Goal: Task Accomplishment & Management: Use online tool/utility

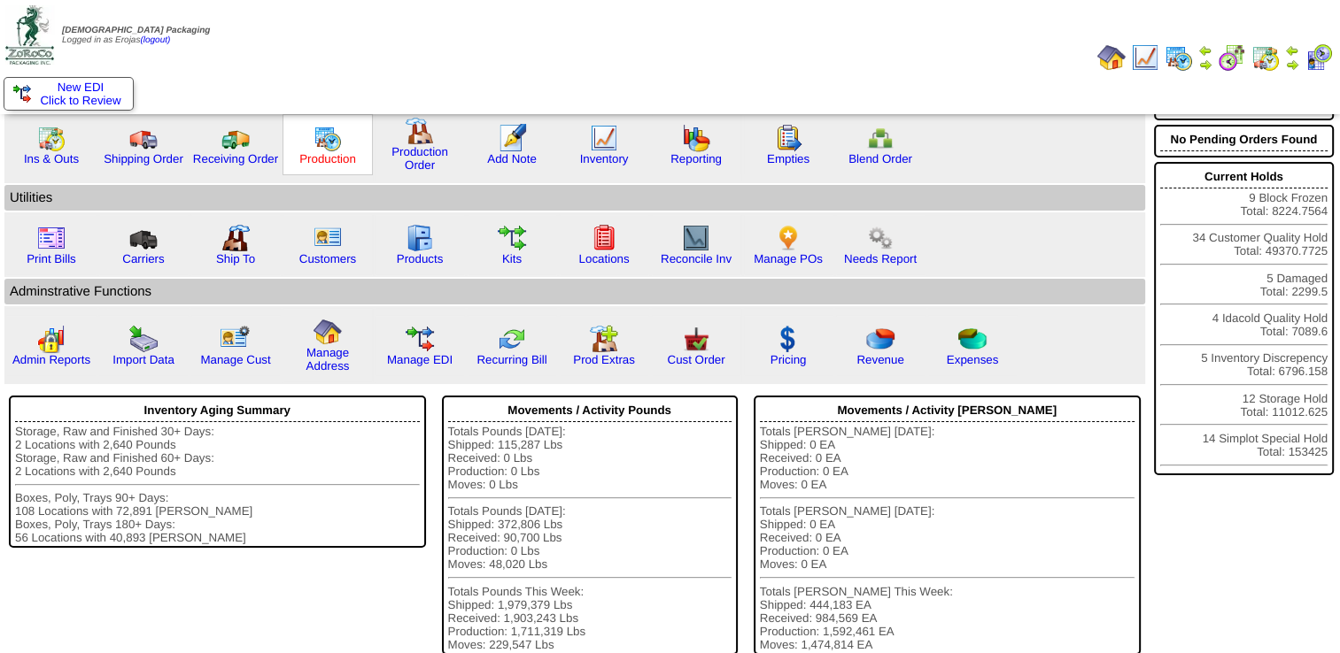
click at [325, 151] on img at bounding box center [327, 138] width 28 height 28
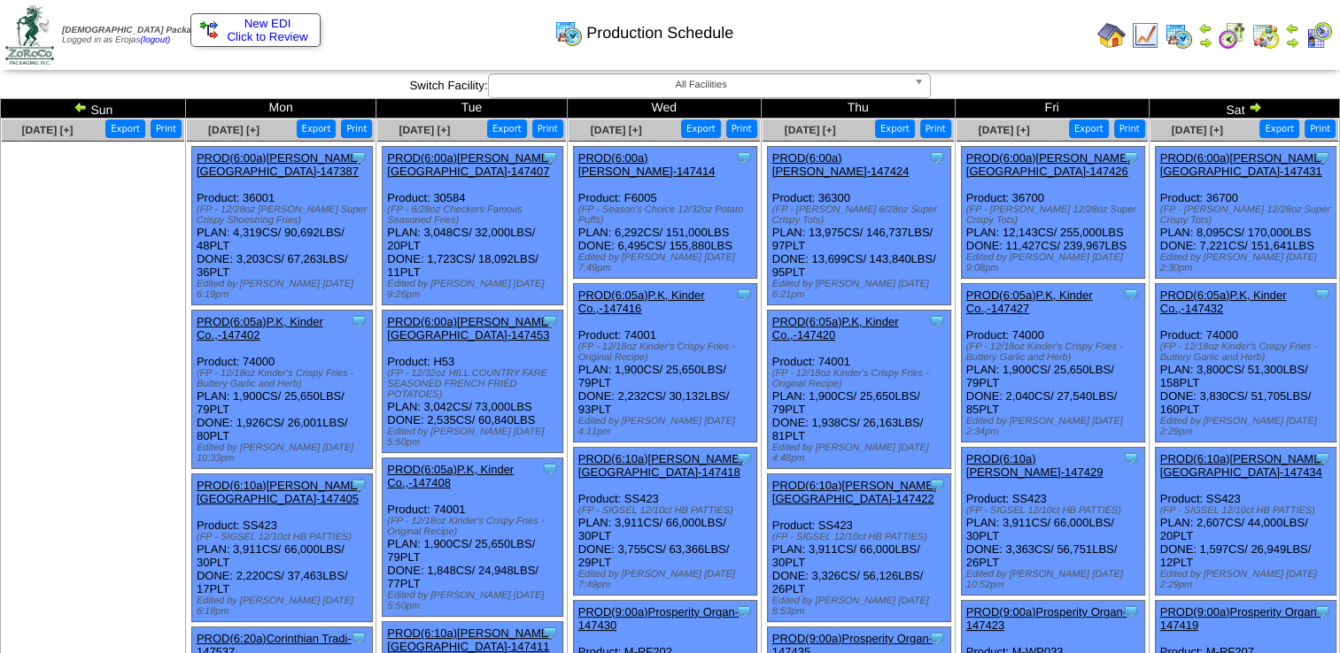
click at [1257, 107] on img at bounding box center [1255, 107] width 14 height 14
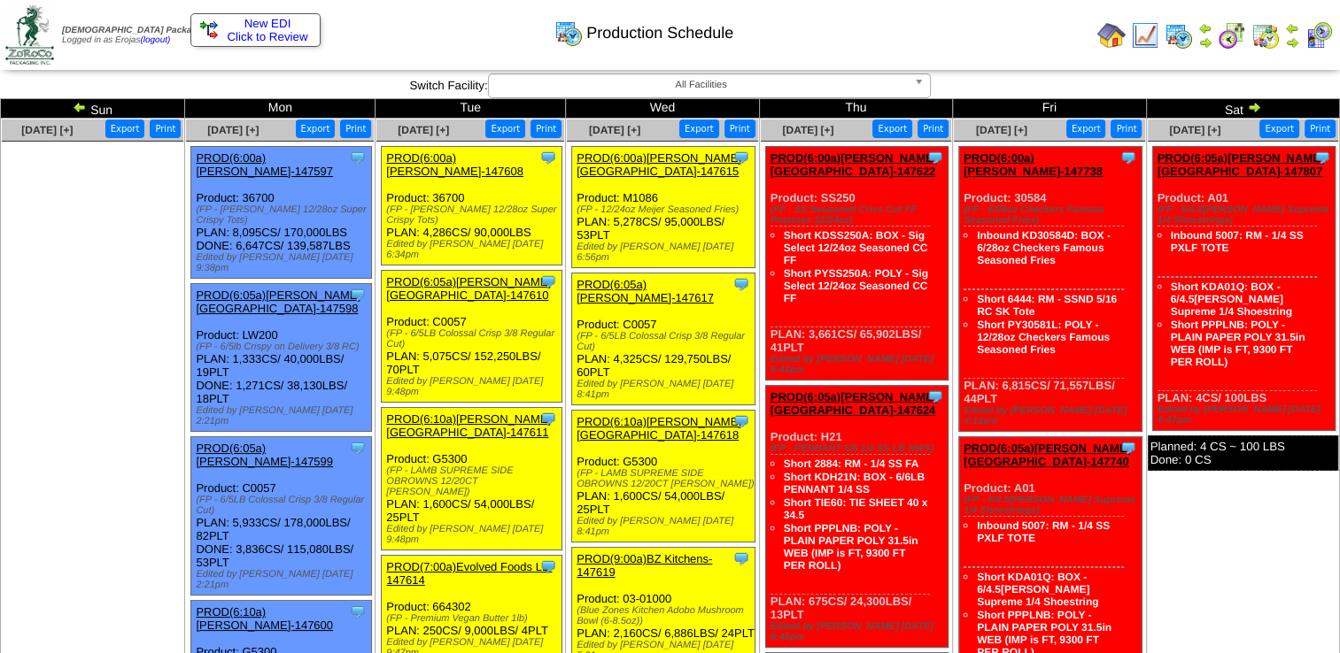
click at [629, 157] on link "PROD(6:00a)[PERSON_NAME][GEOGRAPHIC_DATA]-147615" at bounding box center [658, 164] width 165 height 27
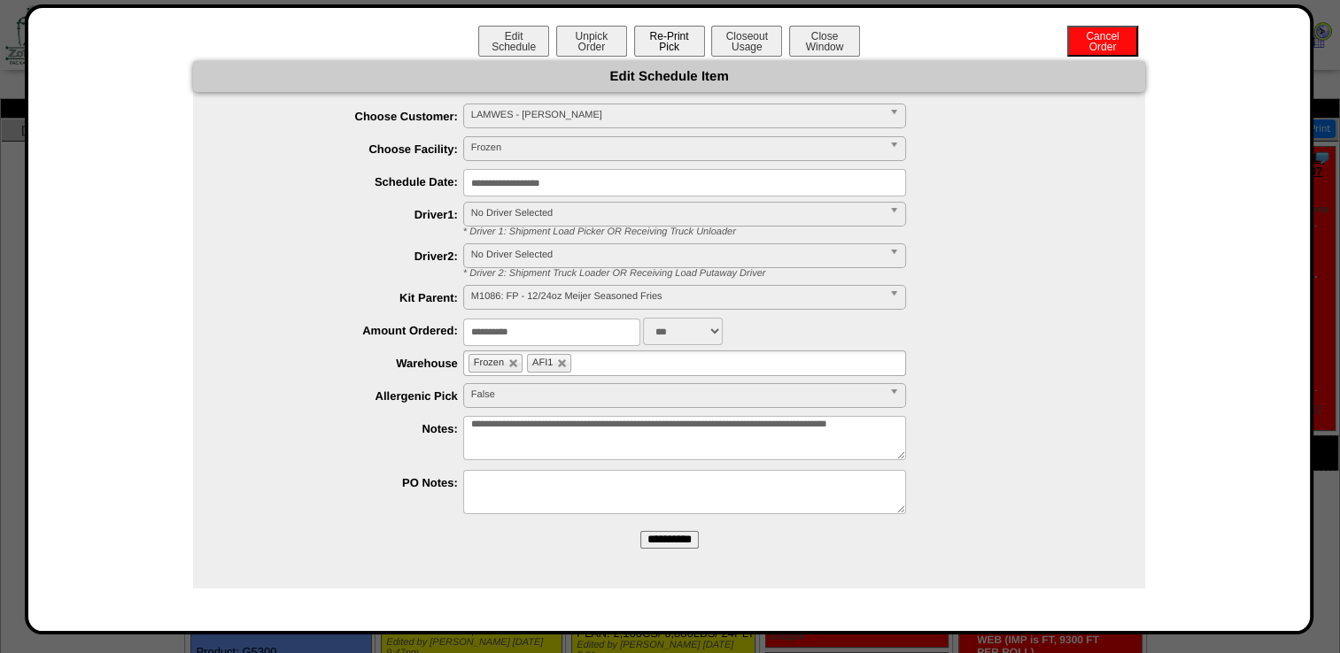
click at [653, 44] on button "Re-Print Pick" at bounding box center [669, 41] width 71 height 31
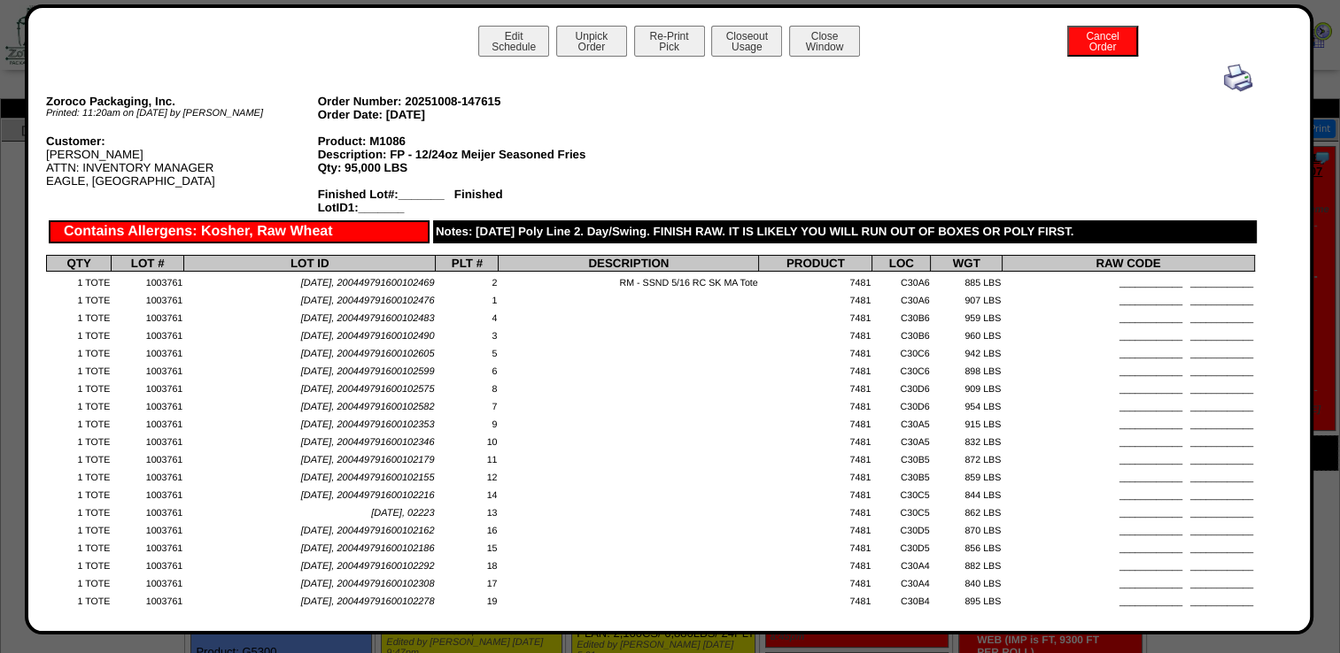
click at [1225, 83] on img at bounding box center [1238, 78] width 28 height 28
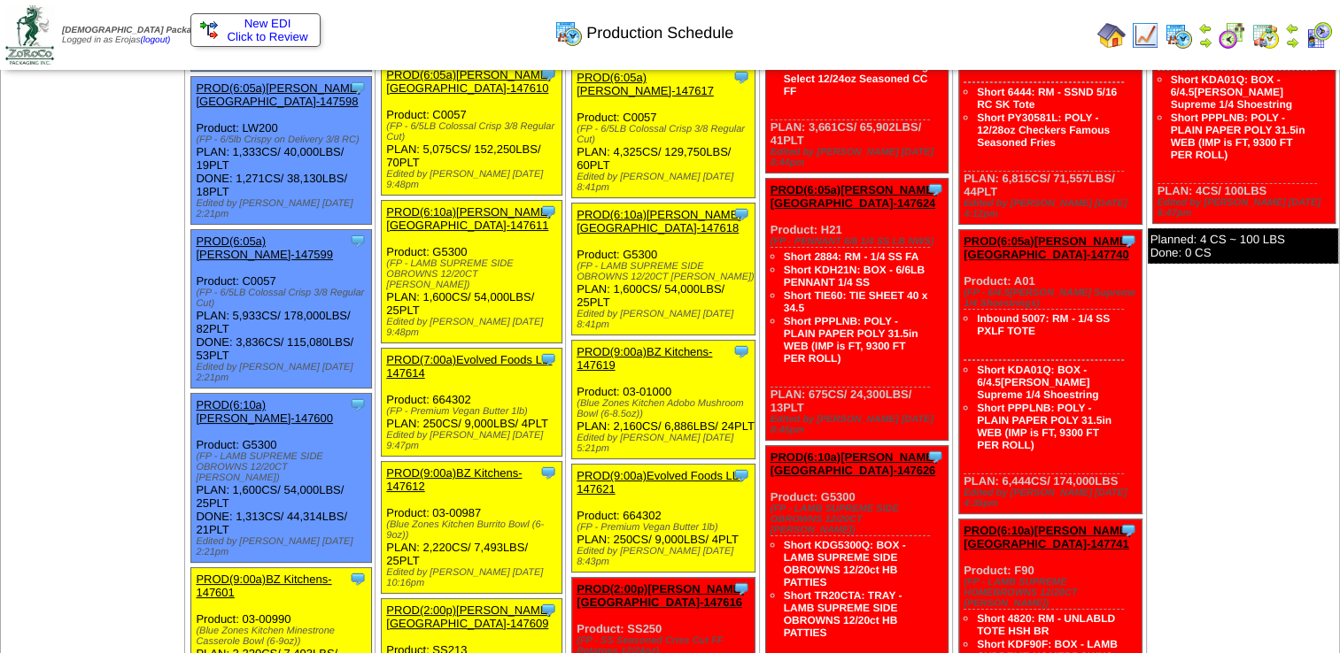
scroll to position [177, 0]
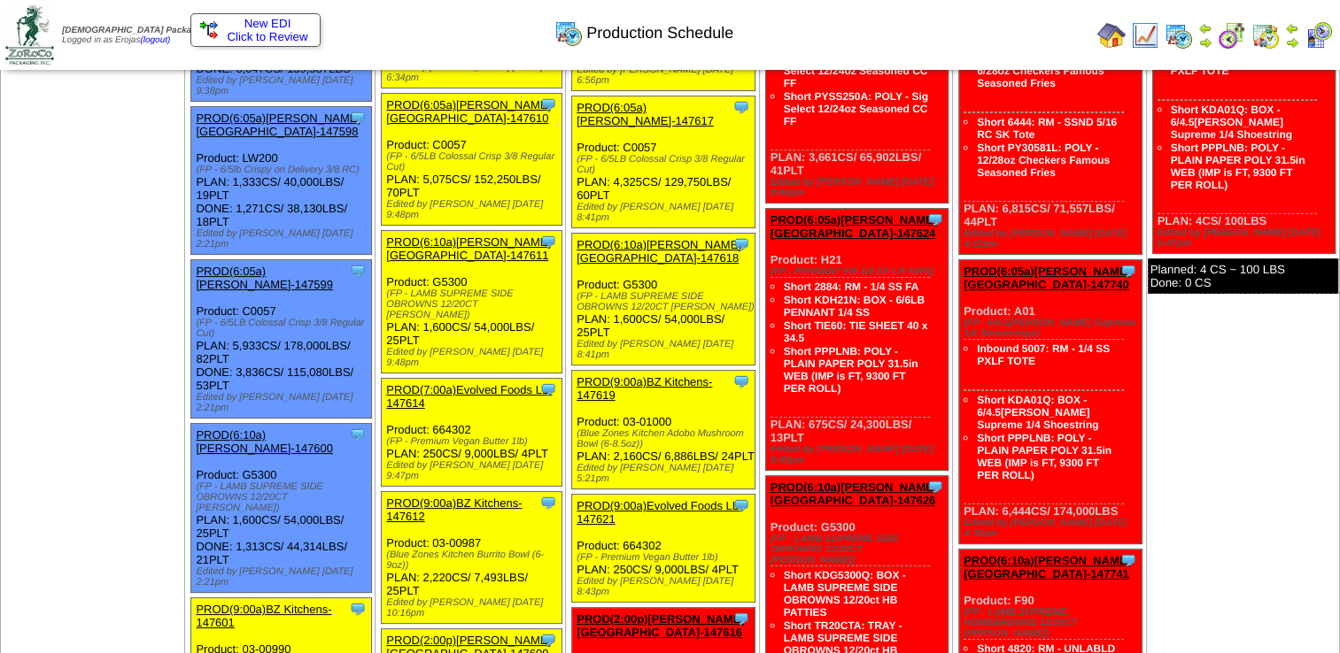
click at [467, 383] on link "PROD(7:00a)Evolved Foods LL-147614" at bounding box center [469, 396] width 166 height 27
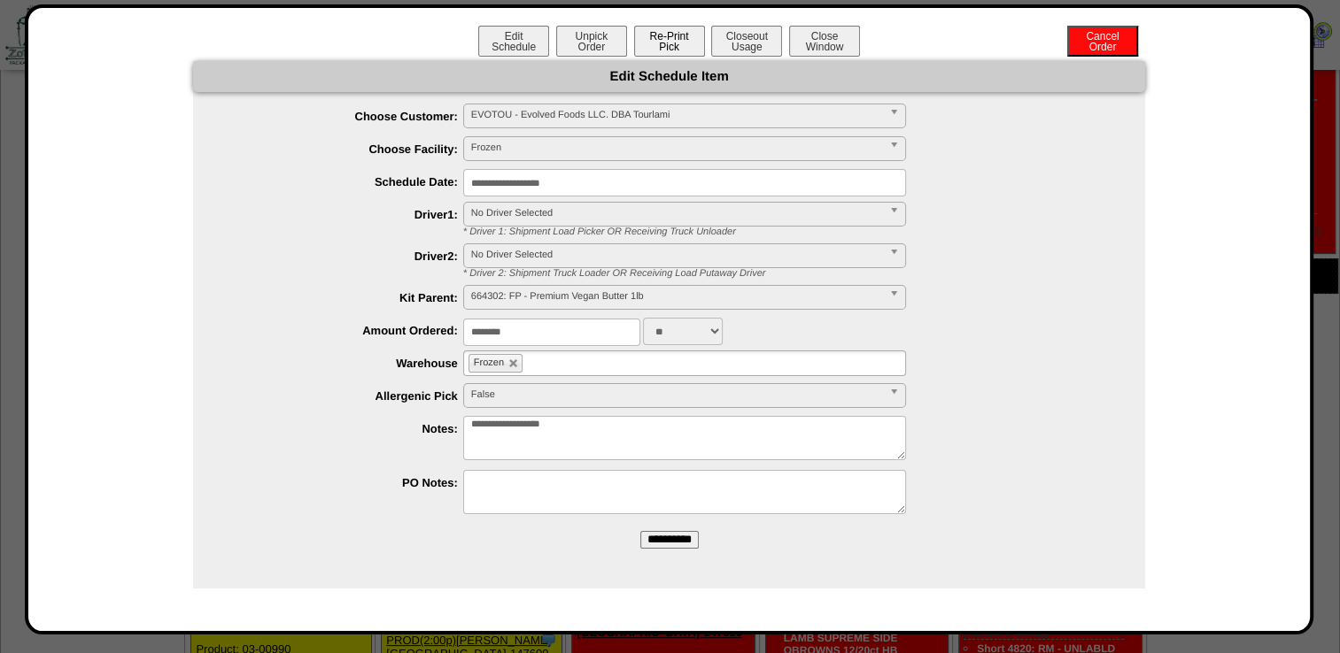
click at [652, 50] on button "Re-Print Pick" at bounding box center [669, 41] width 71 height 31
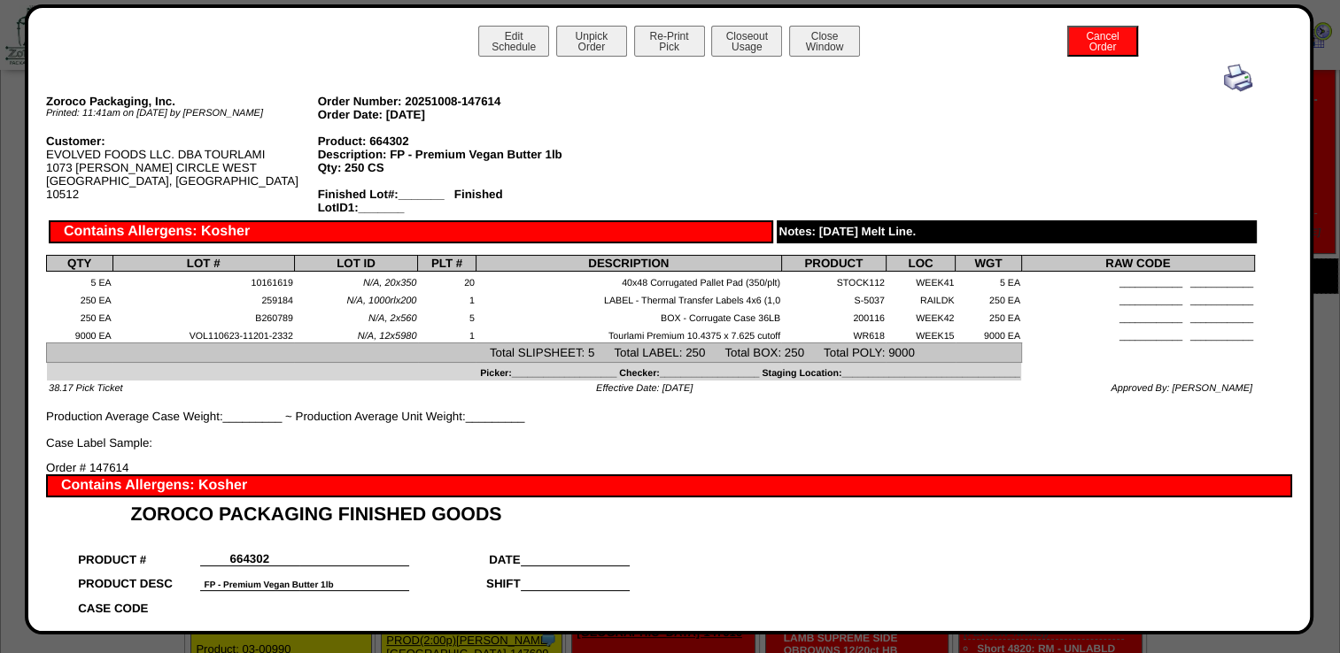
click at [1237, 73] on img at bounding box center [1238, 78] width 28 height 28
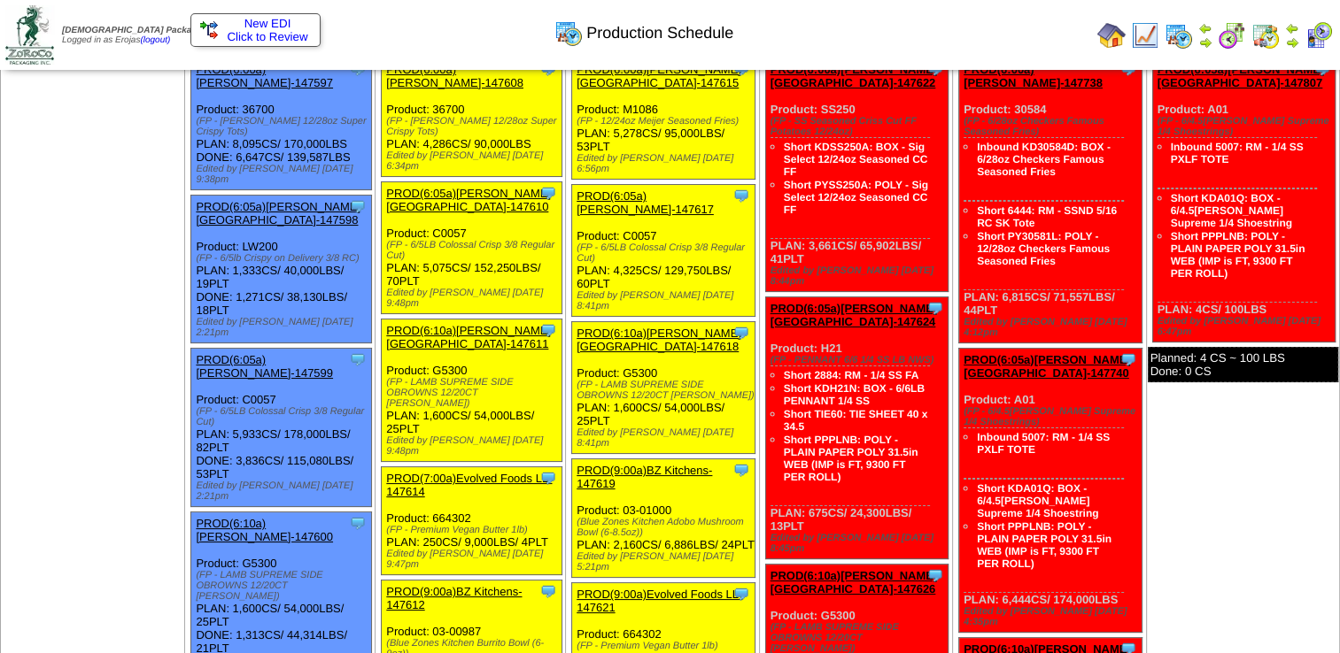
scroll to position [177, 0]
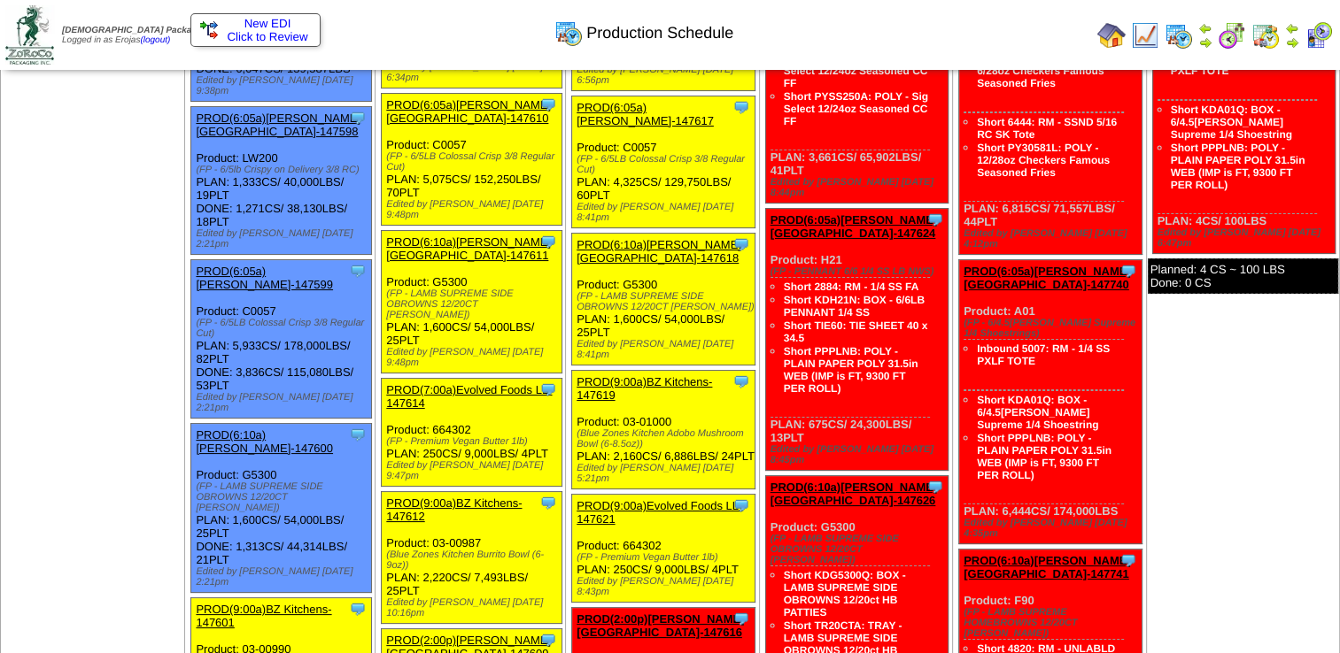
click at [641, 375] on link "PROD(9:00a)BZ Kitchens-147619" at bounding box center [643, 388] width 135 height 27
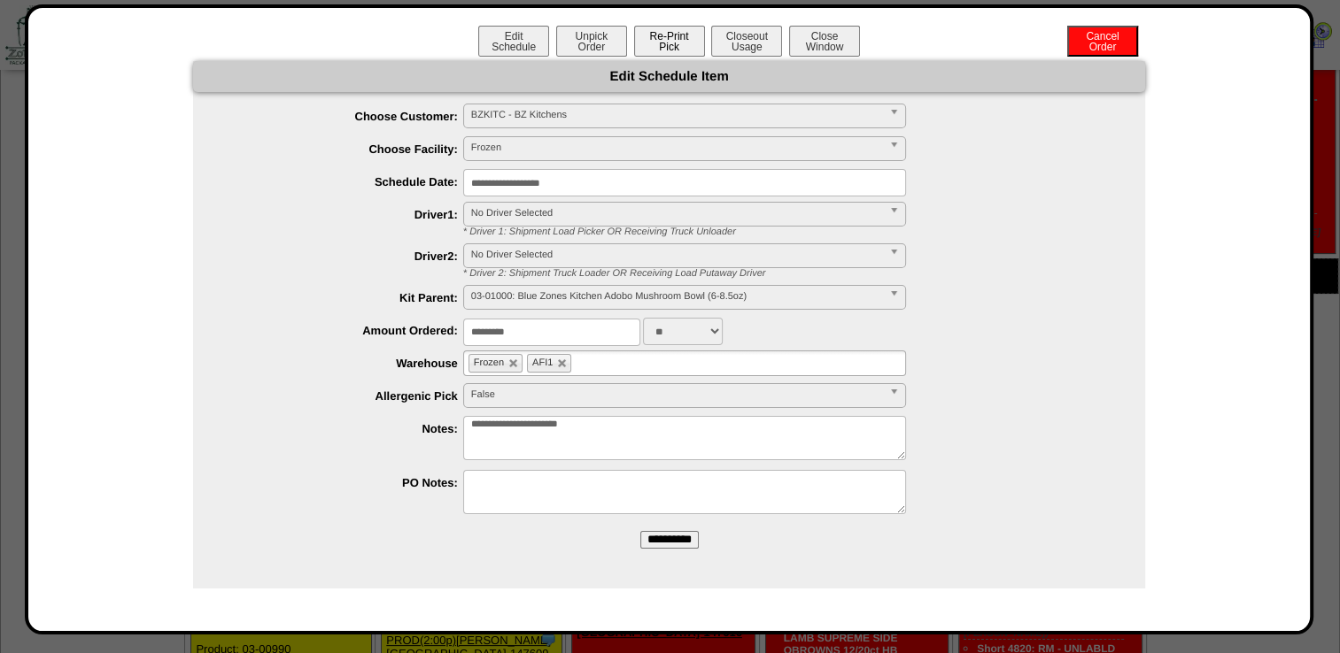
click at [670, 36] on button "Re-Print Pick" at bounding box center [669, 41] width 71 height 31
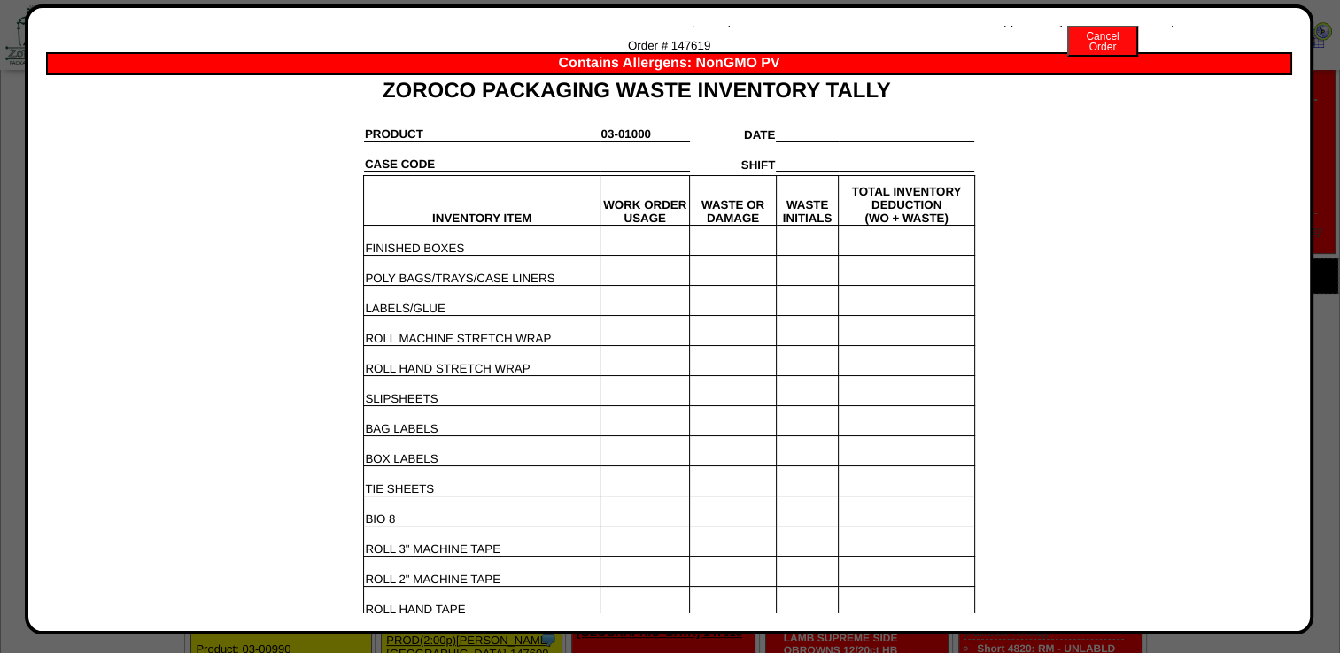
scroll to position [7521, 0]
